Goal: Information Seeking & Learning: Find specific fact

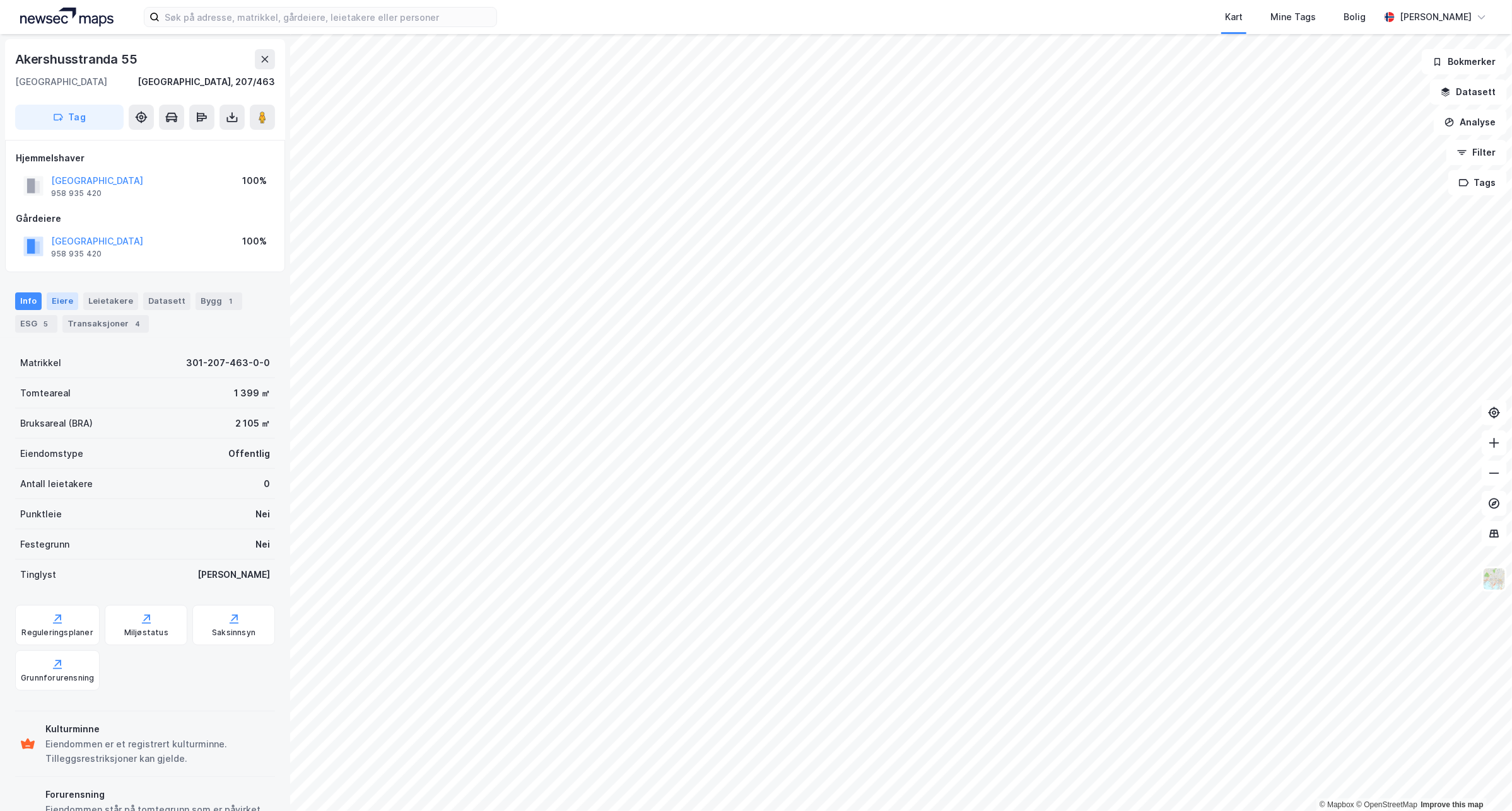
click at [48, 294] on div "Eiere" at bounding box center [62, 301] width 31 height 18
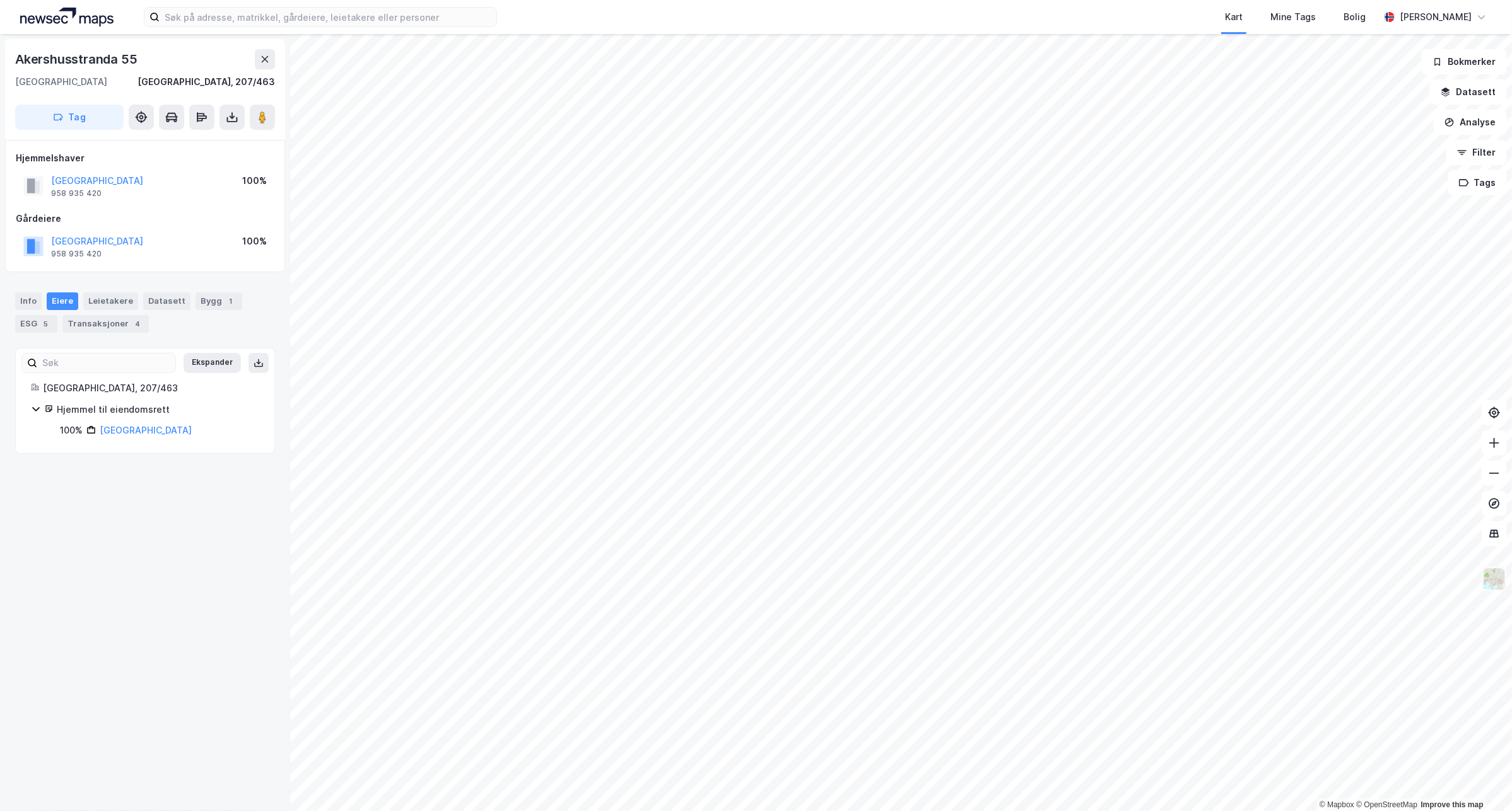
click at [1489, 572] on img at bounding box center [1493, 579] width 24 height 24
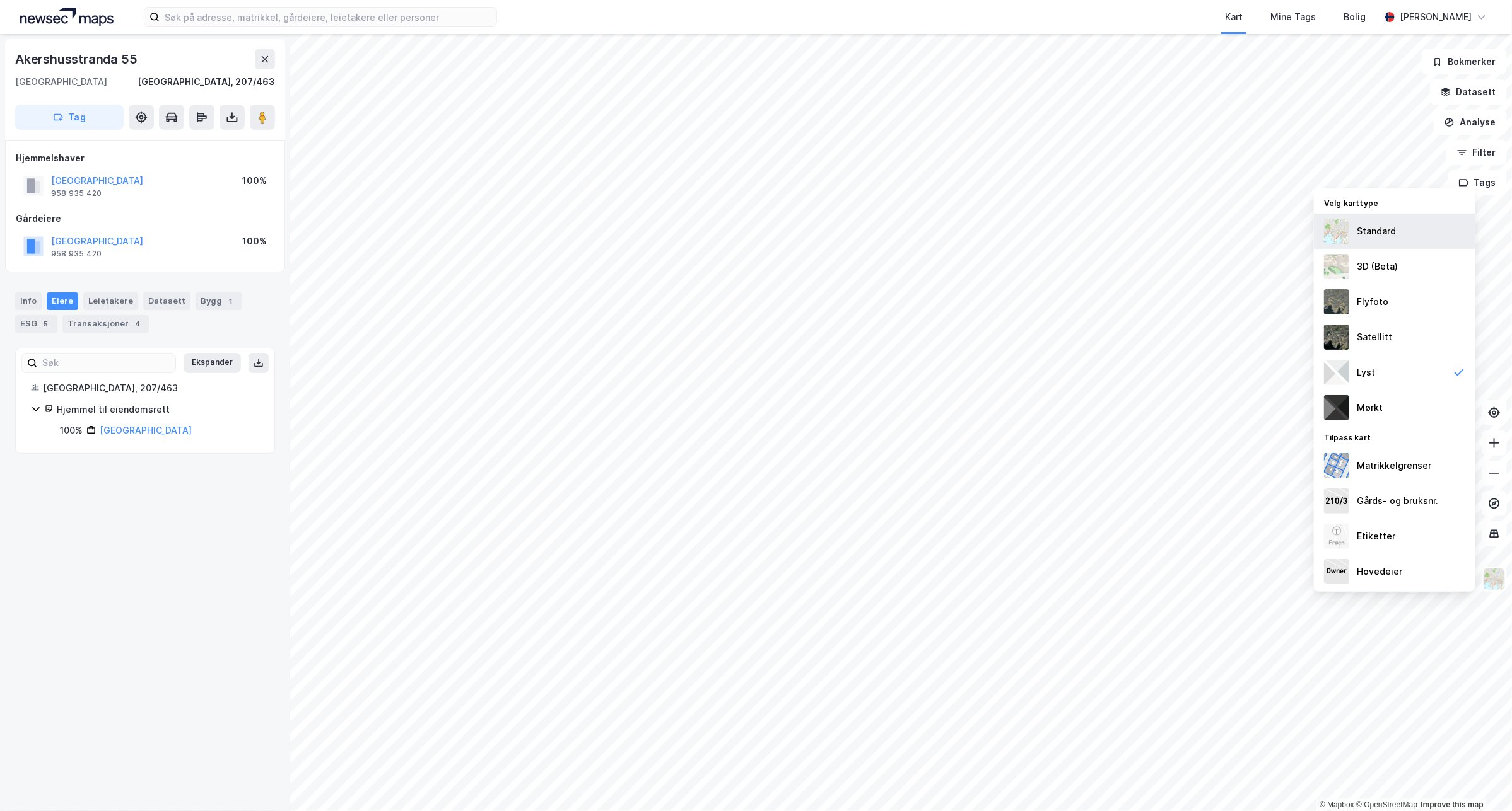
click at [1454, 242] on div "Standard" at bounding box center [1394, 232] width 161 height 36
click at [1440, 296] on div "Flyfoto" at bounding box center [1394, 302] width 161 height 36
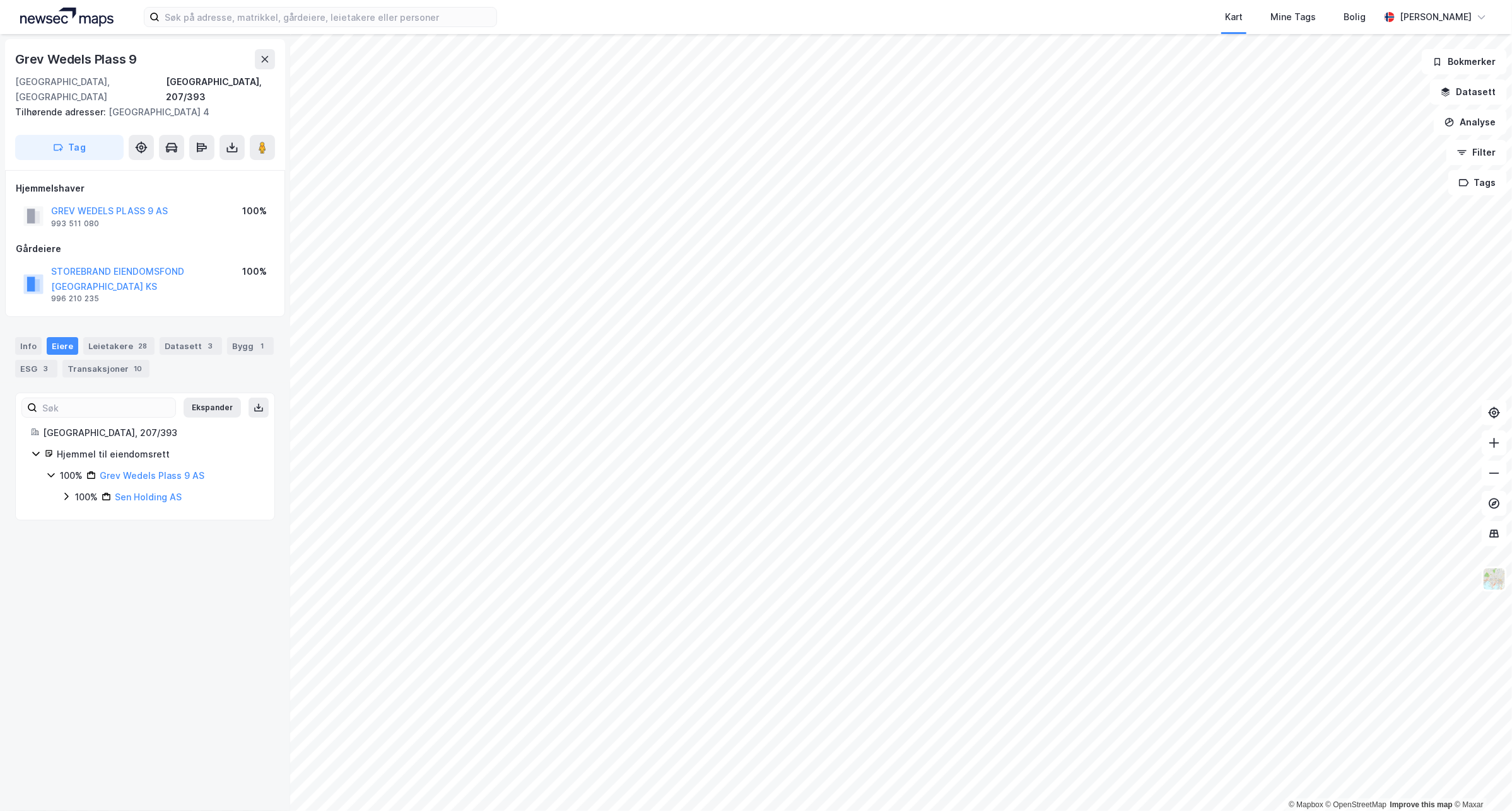
click at [773, 811] on html "Kart Mine Tags Bolig [PERSON_NAME] © Mapbox © OpenStreetMap Improve this map © …" at bounding box center [756, 406] width 1512 height 811
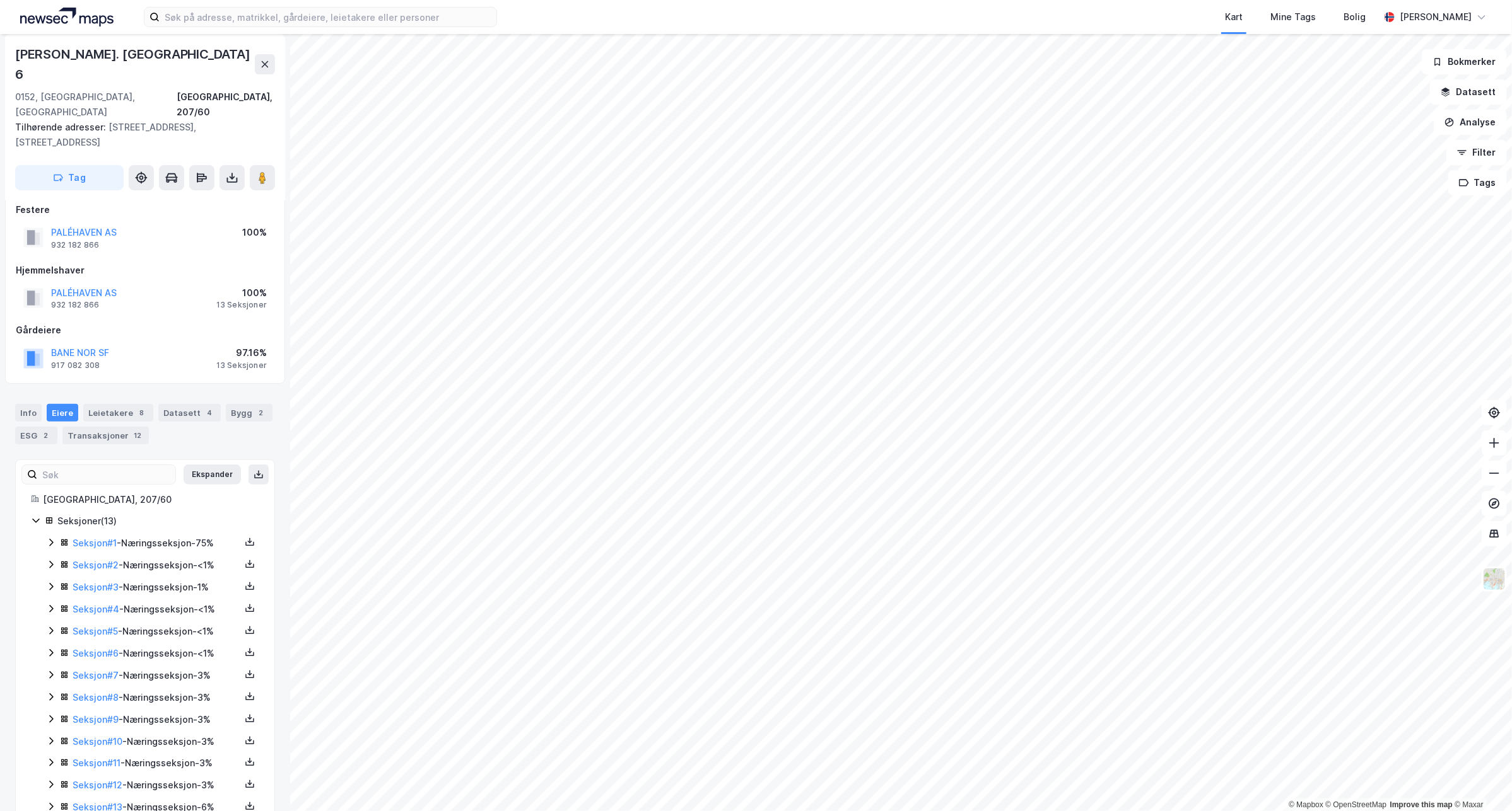
scroll to position [20, 0]
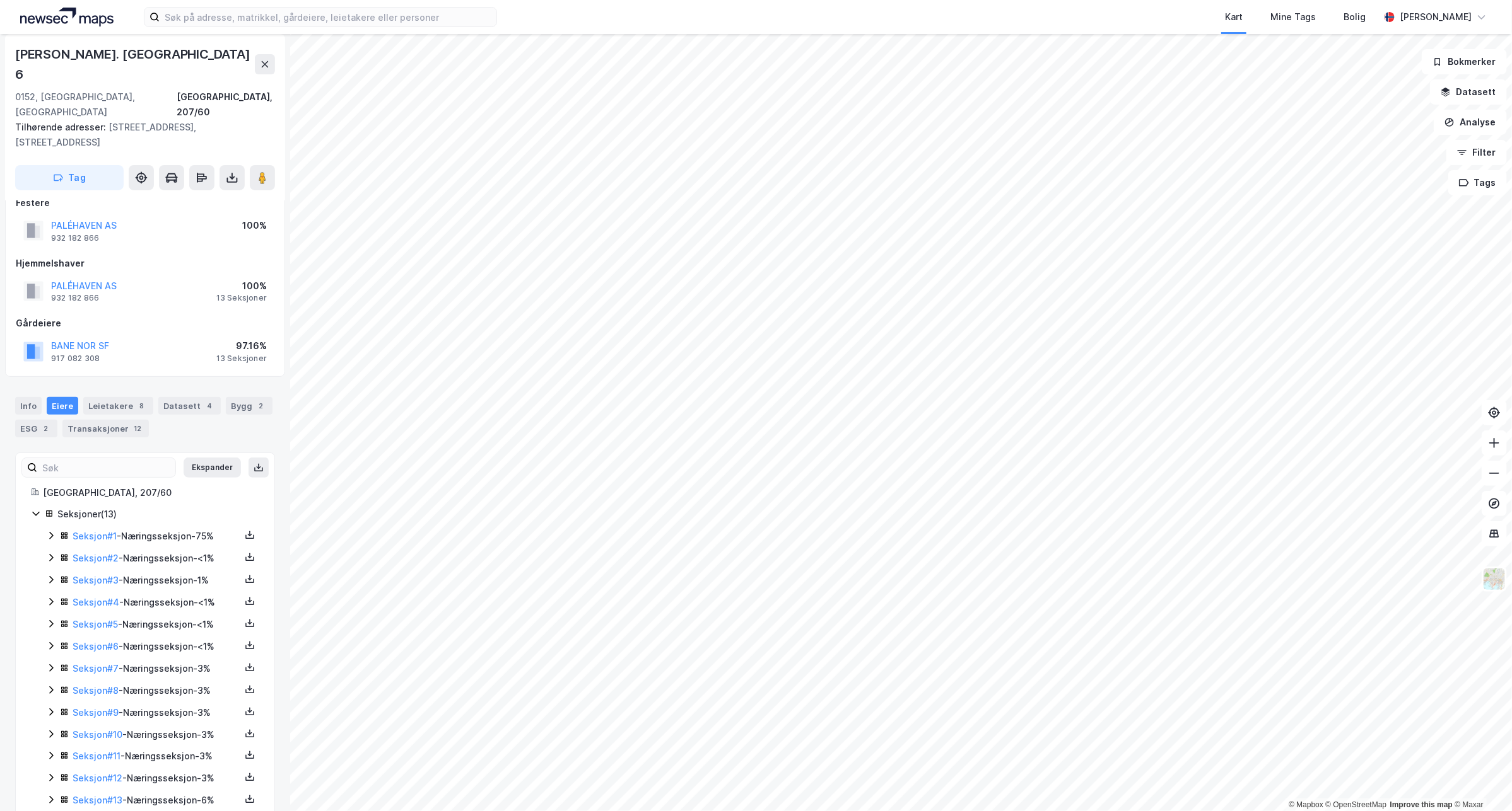
click at [37, 509] on icon at bounding box center [36, 513] width 10 height 10
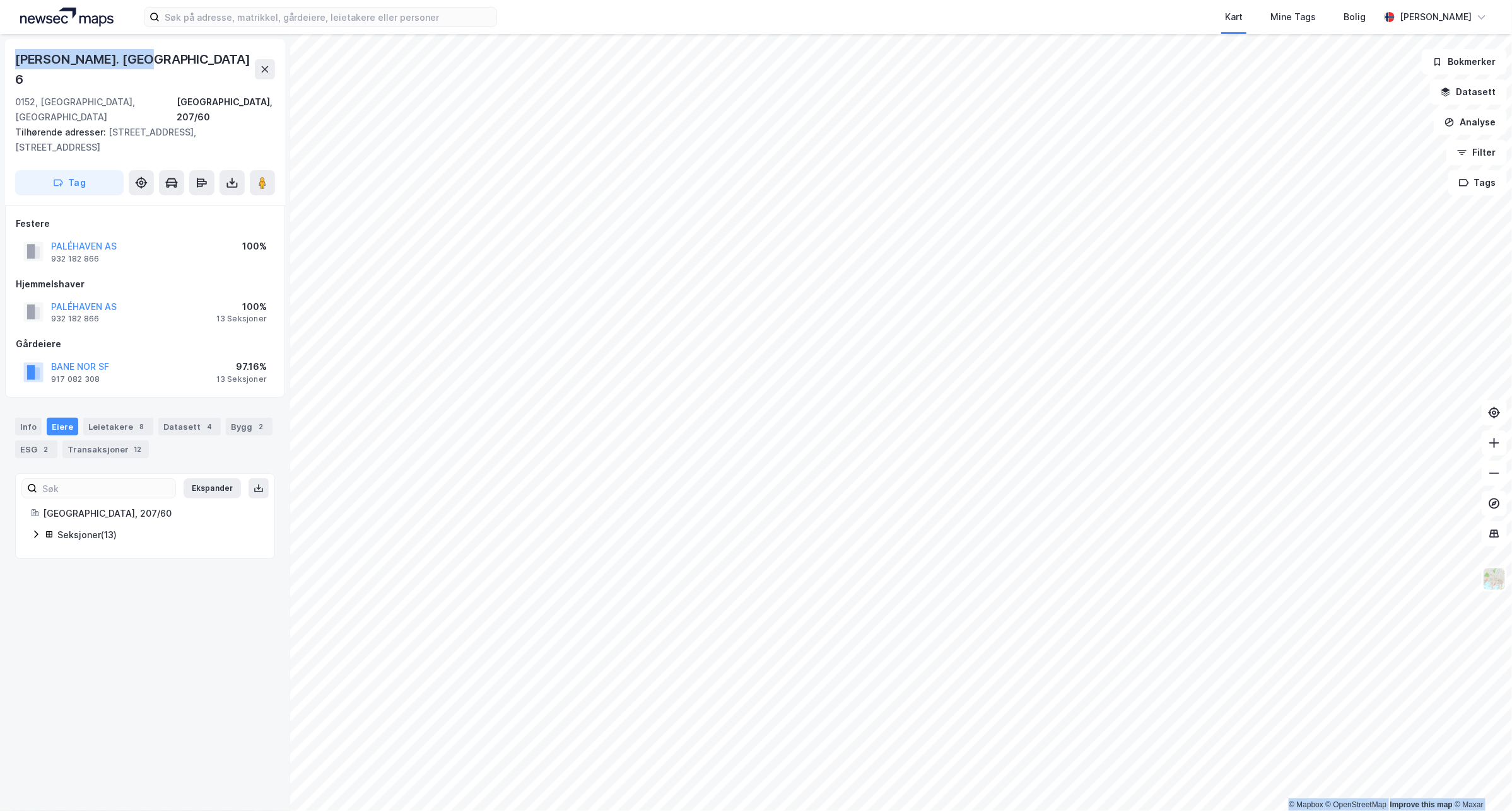
drag, startPoint x: 141, startPoint y: 61, endPoint x: -1, endPoint y: 36, distance: 144.2
click at [0, 36] on html "Kart Mine Tags [PERSON_NAME] © Mapbox © OpenStreetMap Improve this map © [PERSO…" at bounding box center [756, 406] width 1512 height 811
copy div "© Mapbox © OpenStreetMap Improve this map © [PERSON_NAME]. [GEOGRAPHIC_DATA] 6"
